Goal: Task Accomplishment & Management: Manage account settings

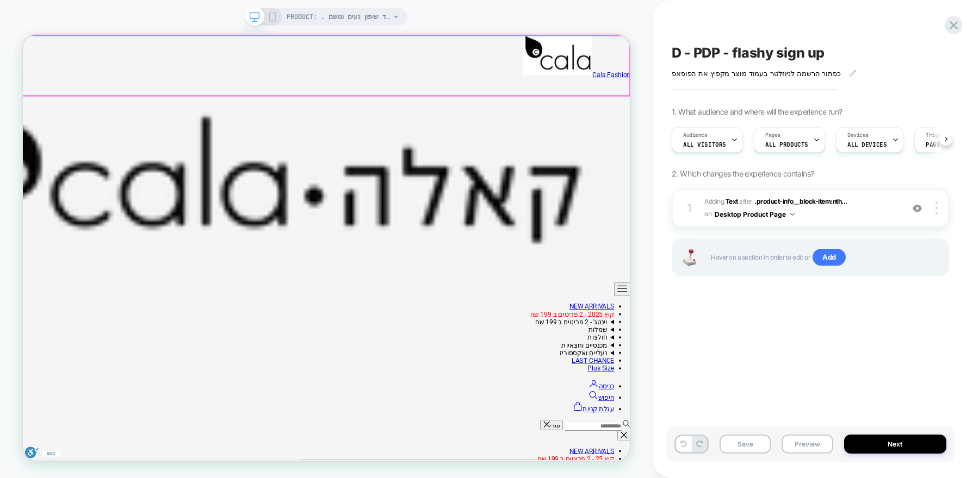
scroll to position [0, 1]
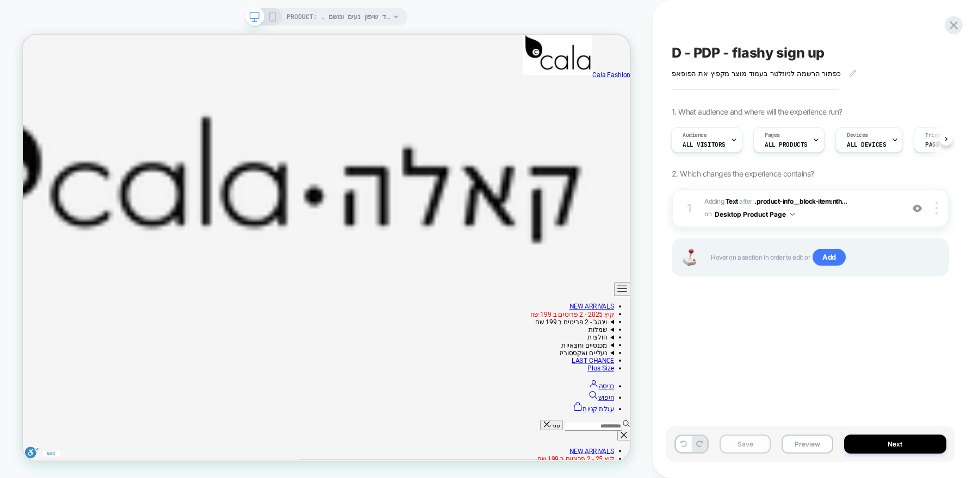
click at [730, 442] on button "Save" at bounding box center [744, 444] width 51 height 19
click at [956, 32] on icon at bounding box center [953, 25] width 15 height 15
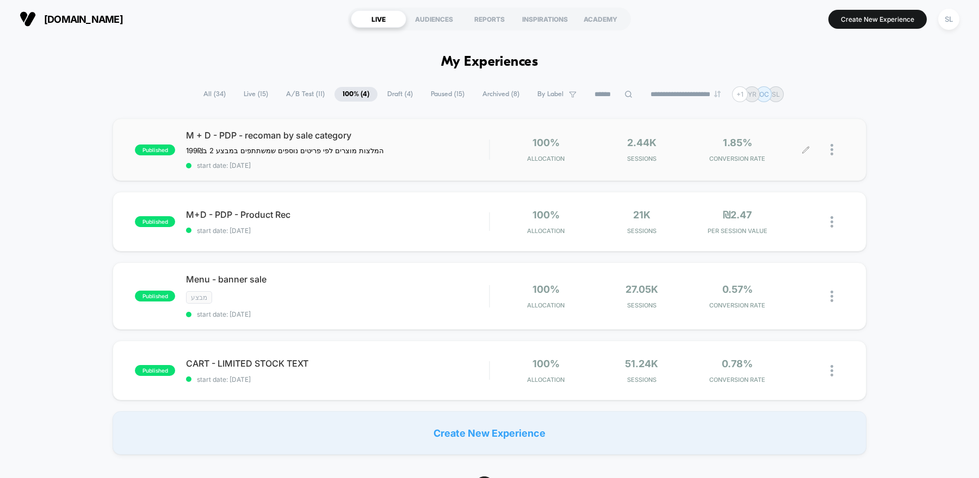
click at [832, 156] on div at bounding box center [837, 150] width 14 height 26
click at [786, 138] on div "Pause" at bounding box center [776, 137] width 98 height 24
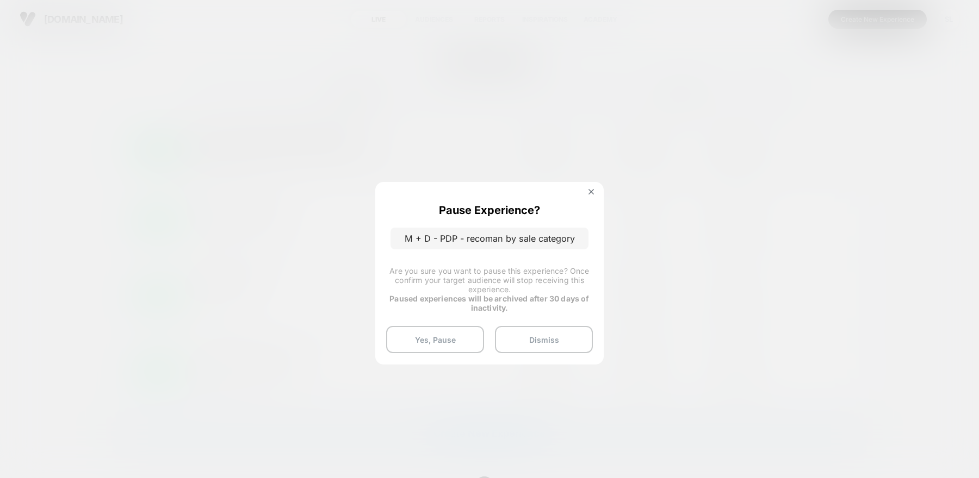
click at [467, 324] on div "Pause Experience? M + D - PDP - recoman by sale category Are you sure you want …" at bounding box center [489, 273] width 228 height 182
click at [464, 340] on button "Yes, Pause" at bounding box center [435, 339] width 98 height 27
